Goal: Check status

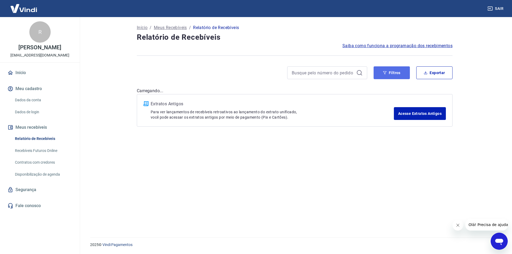
click at [387, 70] on button "Filtros" at bounding box center [392, 72] width 36 height 13
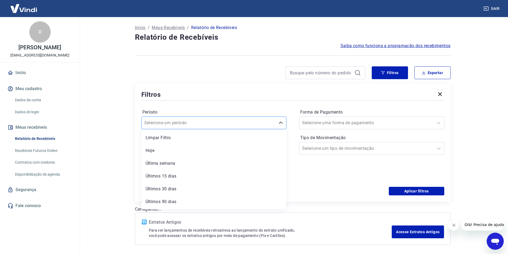
click at [171, 121] on input "Período" at bounding box center [171, 123] width 54 height 6
click at [152, 152] on div "Hoje" at bounding box center [213, 150] width 145 height 11
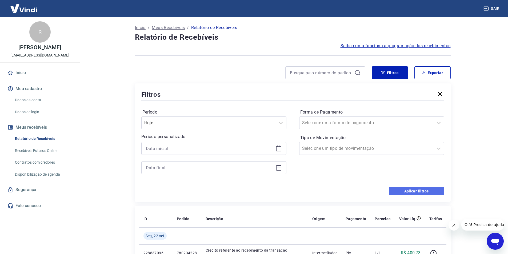
click at [400, 192] on button "Aplicar filtros" at bounding box center [417, 191] width 56 height 9
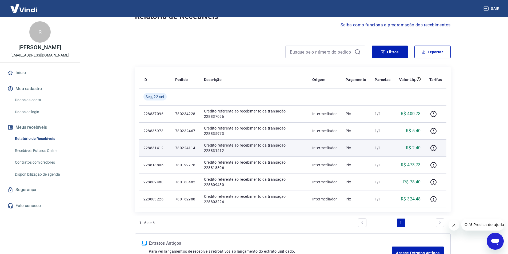
scroll to position [9, 0]
